Goal: Check status: Check status

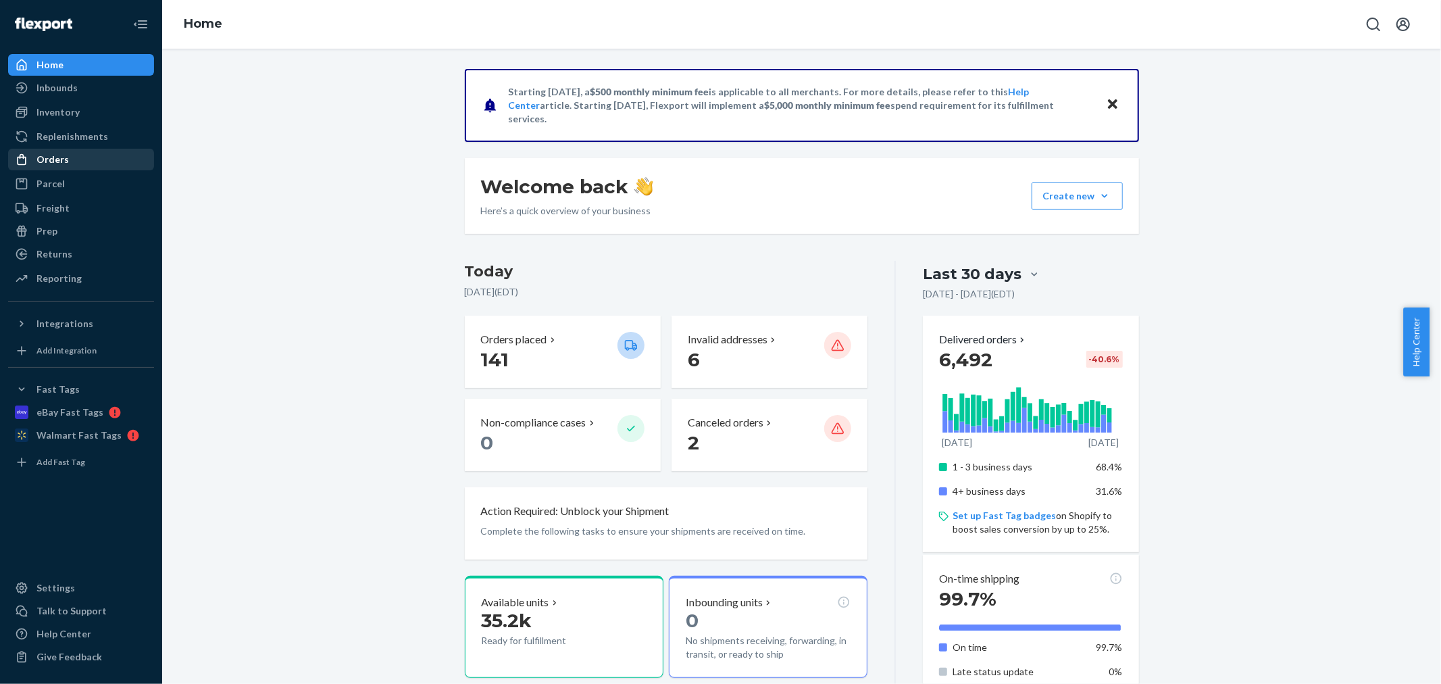
click at [57, 158] on div "Orders" at bounding box center [52, 160] width 32 height 14
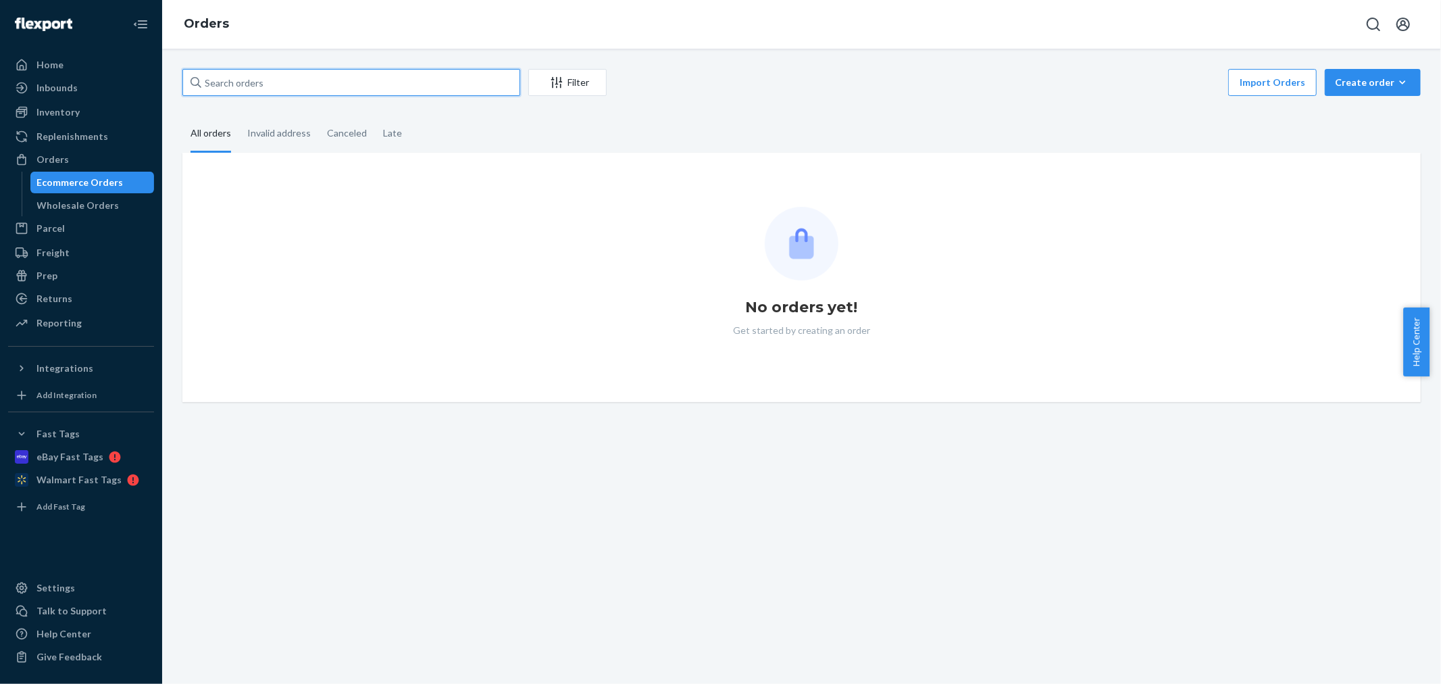
click at [270, 80] on input "text" at bounding box center [351, 82] width 338 height 27
paste input "3379008"
type input "3379008"
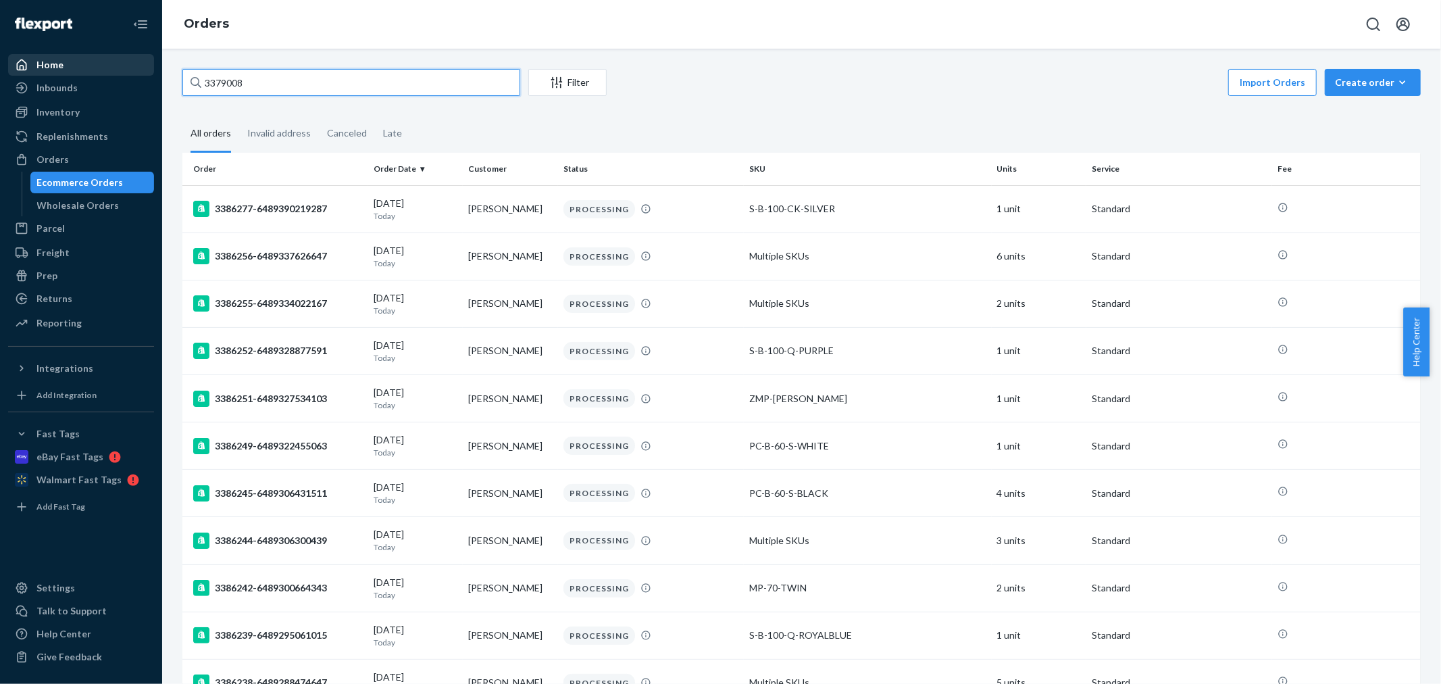
drag, startPoint x: 147, startPoint y: 71, endPoint x: 109, endPoint y: 71, distance: 37.2
click at [109, 71] on div "Home Inbounds Shipping Plans Problems Inventory Products Replenishments Orders …" at bounding box center [720, 342] width 1441 height 684
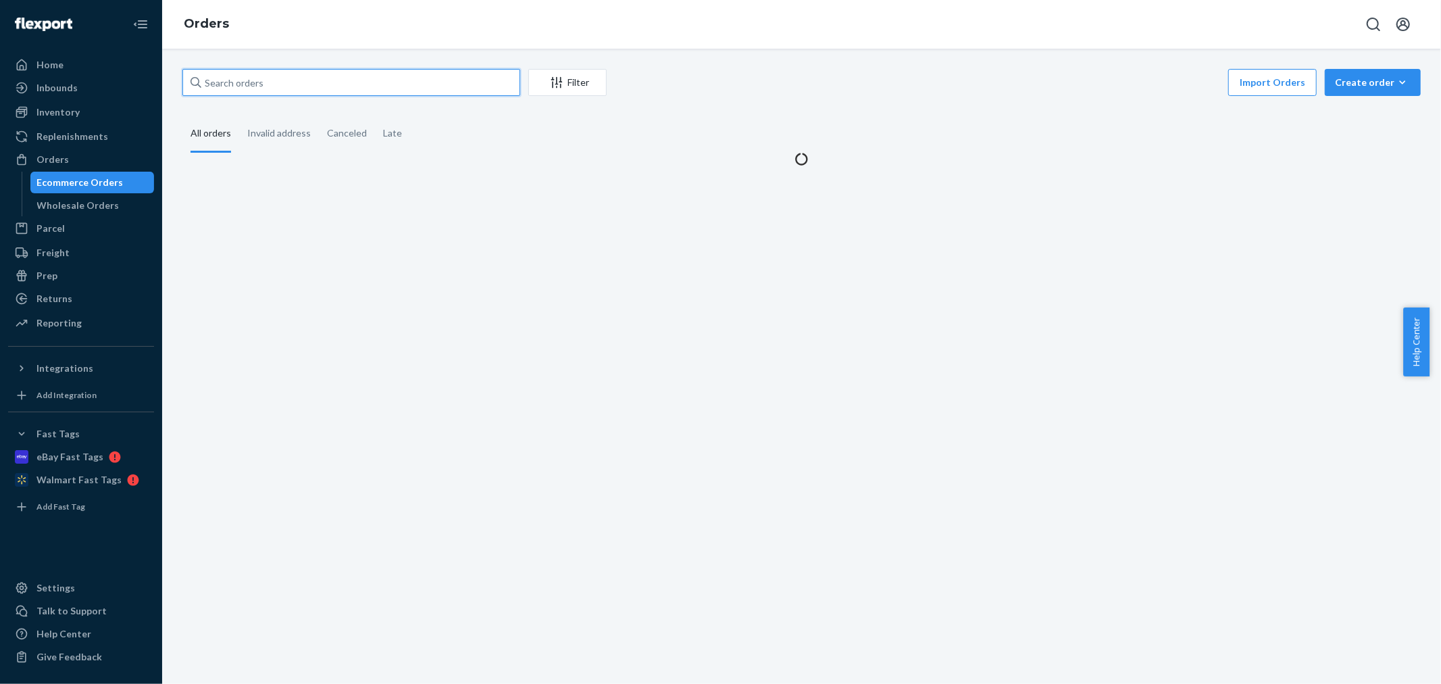
click at [236, 83] on input "text" at bounding box center [351, 82] width 338 height 27
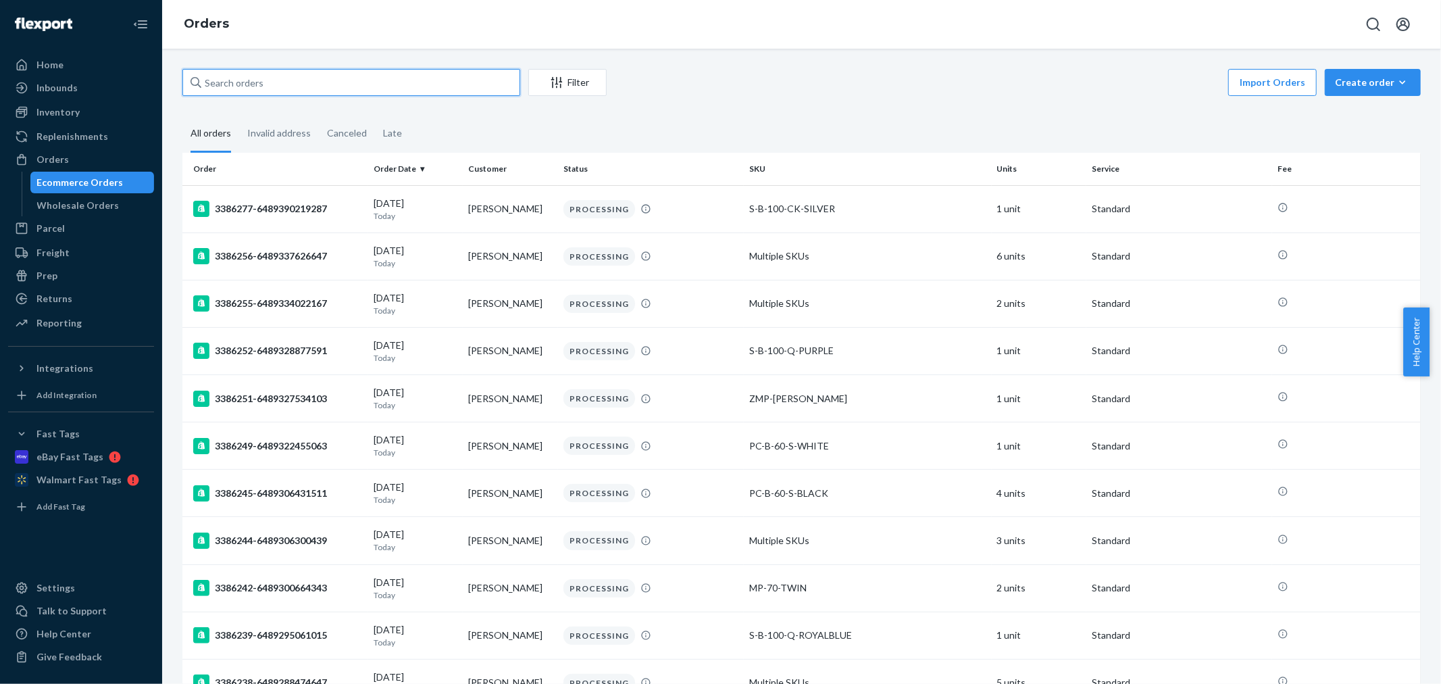
paste input "3379008"
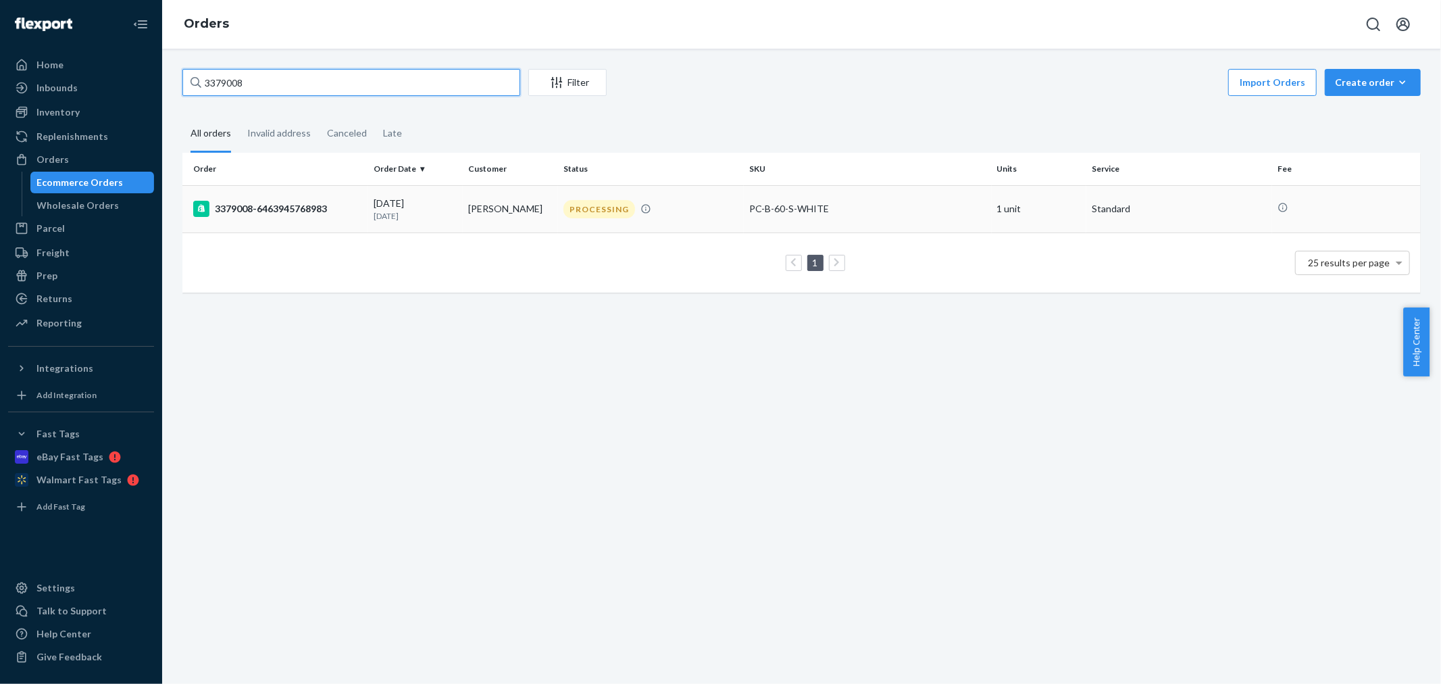
type input "3379008"
click at [205, 206] on rect at bounding box center [201, 209] width 16 height 16
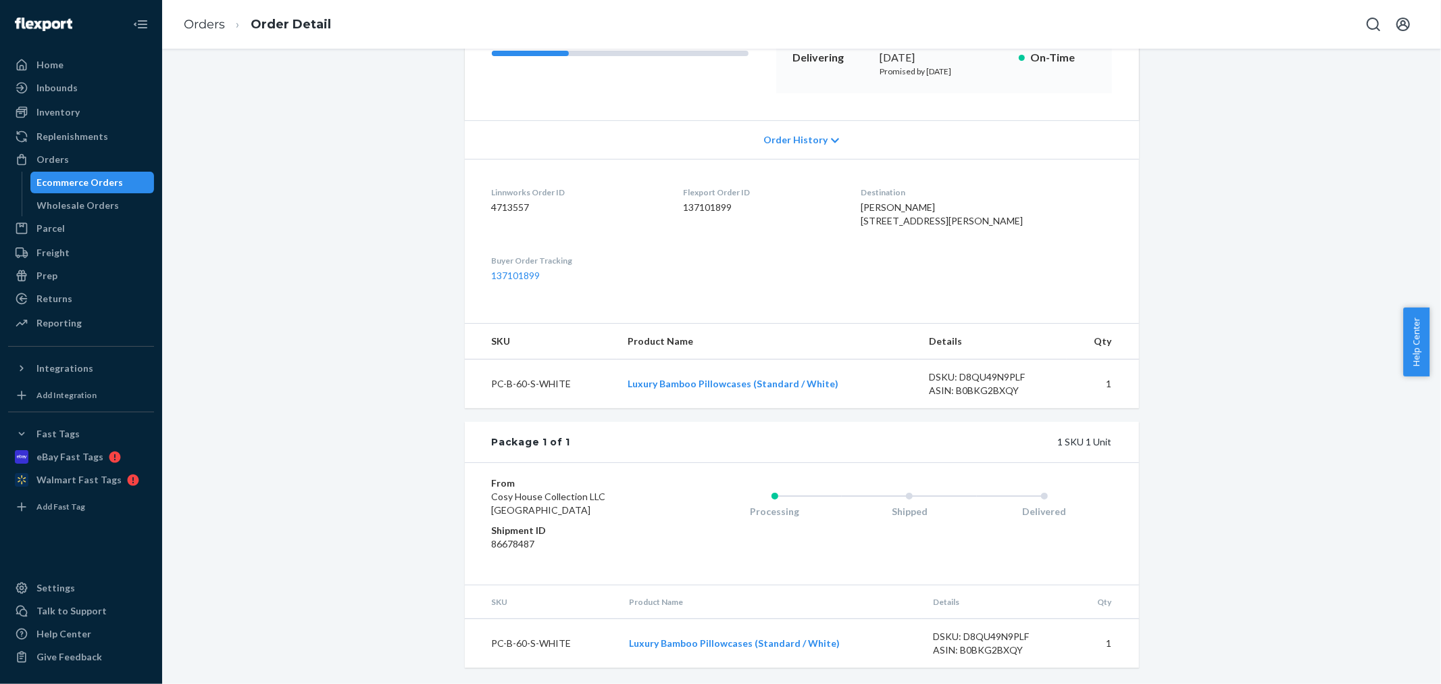
scroll to position [246, 0]
